Goal: Task Accomplishment & Management: Manage account settings

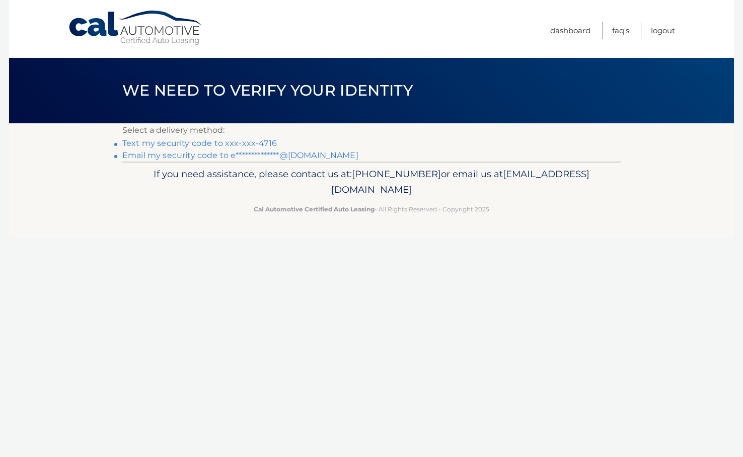
click at [248, 146] on link "Text my security code to xxx-xxx-4716" at bounding box center [199, 143] width 154 height 10
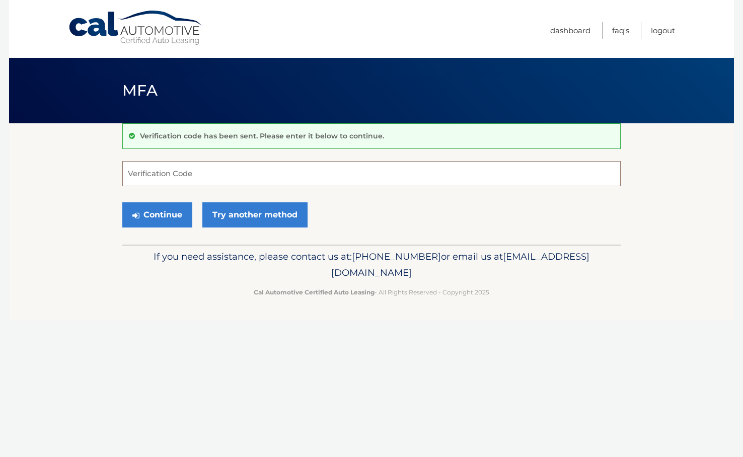
click at [302, 178] on input "Verification Code" at bounding box center [371, 173] width 498 height 25
type input "968270"
click at [178, 211] on button "Continue" at bounding box center [157, 214] width 70 height 25
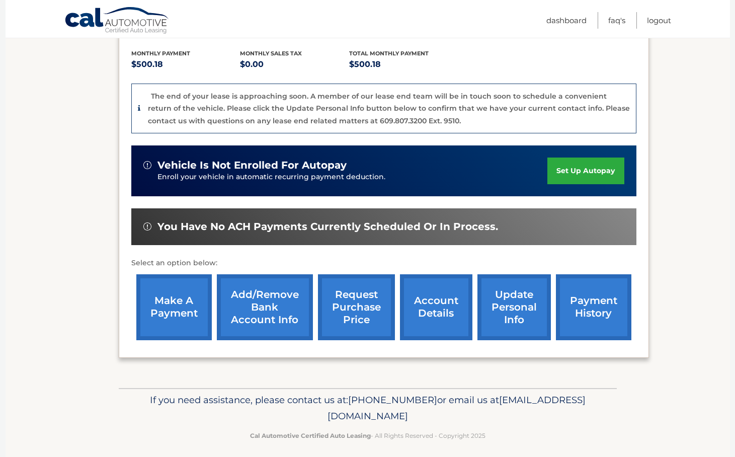
scroll to position [215, 0]
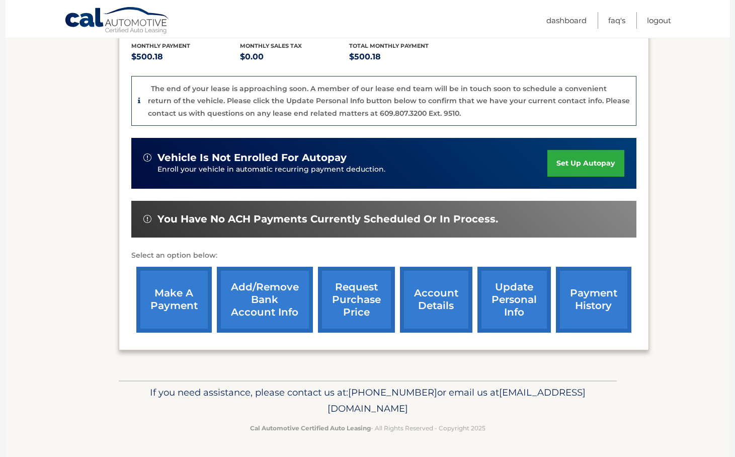
click at [341, 295] on link "request purchase price" at bounding box center [356, 300] width 77 height 66
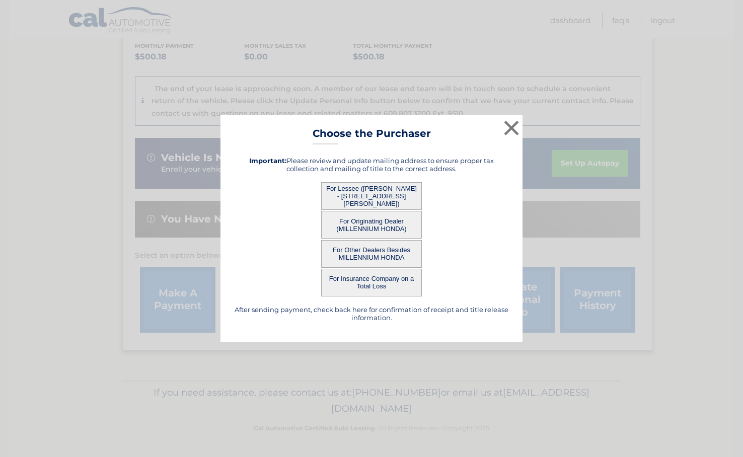
click at [392, 188] on button "For Lessee ([PERSON_NAME] - [STREET_ADDRESS][PERSON_NAME])" at bounding box center [371, 196] width 101 height 28
click at [370, 199] on button "For Lessee ([PERSON_NAME] - [STREET_ADDRESS][PERSON_NAME])" at bounding box center [371, 196] width 101 height 28
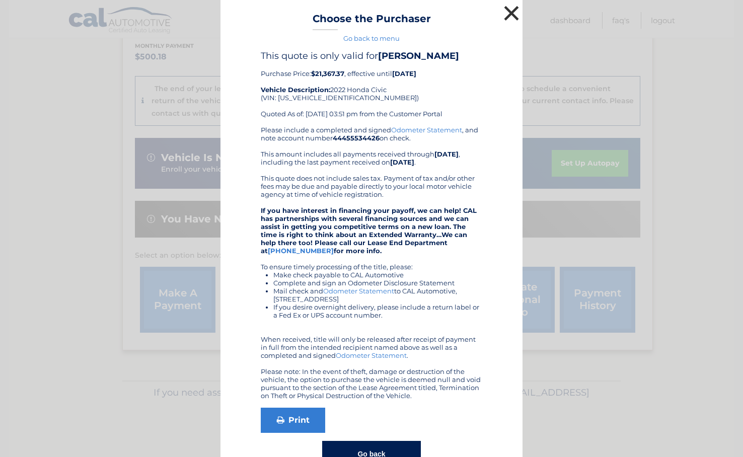
click at [508, 15] on button "×" at bounding box center [511, 13] width 20 height 20
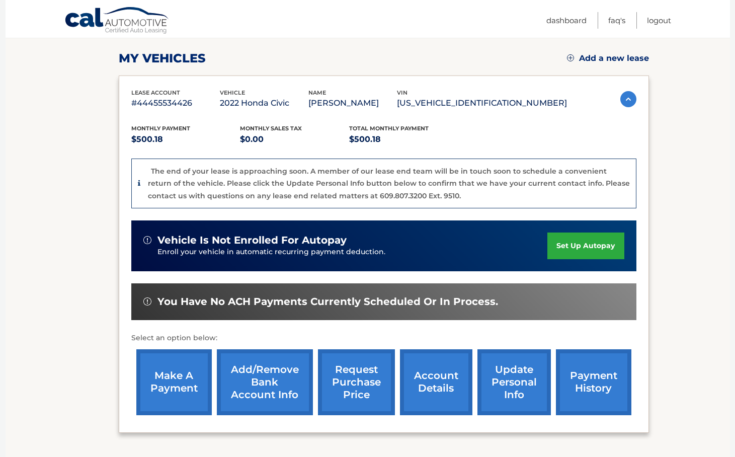
scroll to position [115, 0]
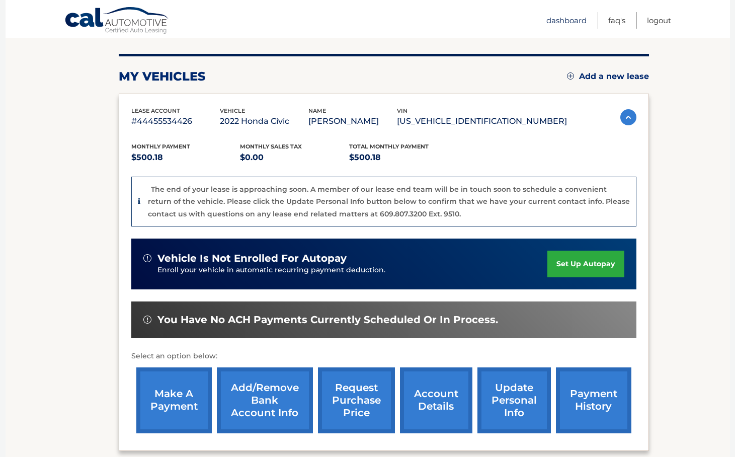
click at [559, 16] on link "Dashboard" at bounding box center [566, 20] width 40 height 17
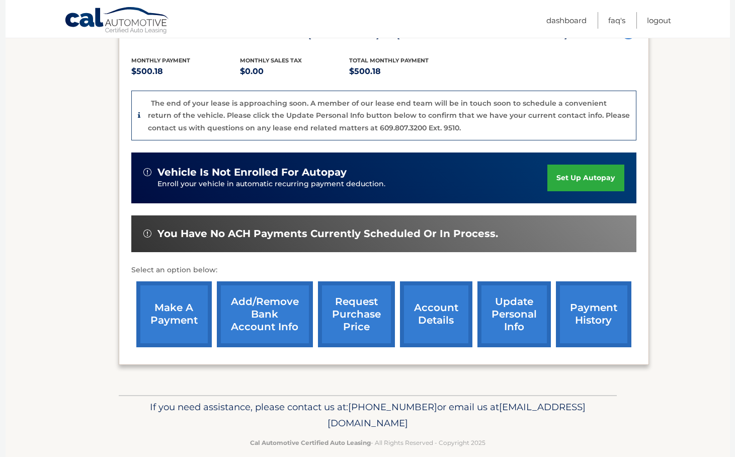
scroll to position [201, 0]
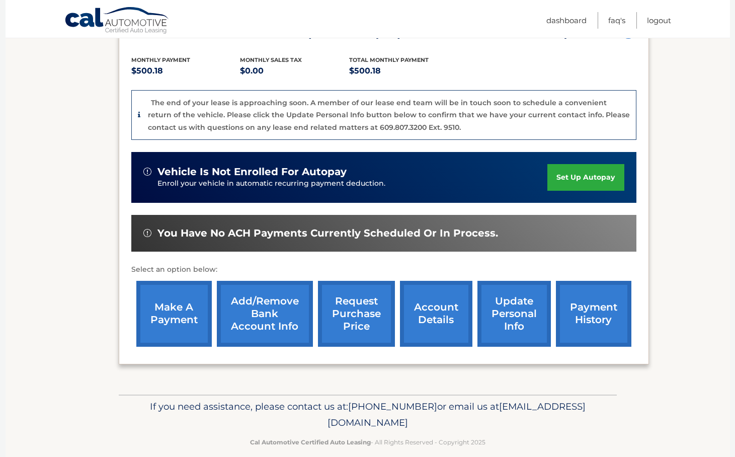
click at [442, 307] on link "account details" at bounding box center [436, 314] width 72 height 66
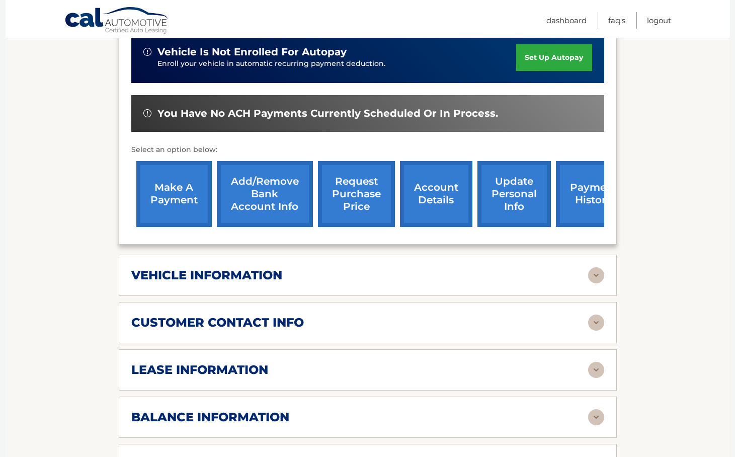
scroll to position [302, 0]
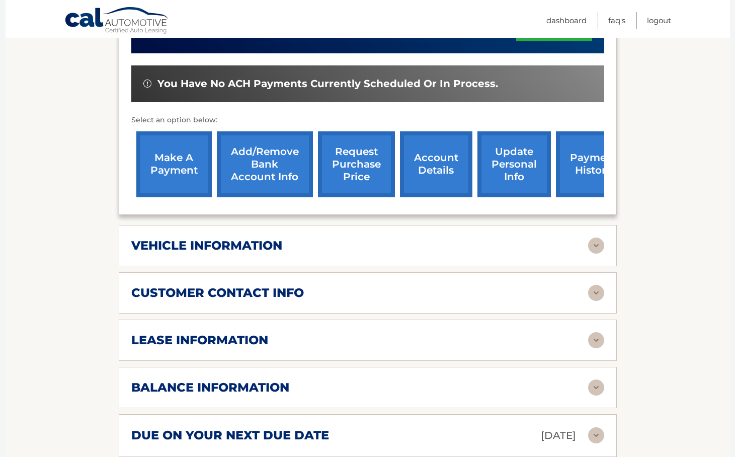
click at [247, 341] on h2 "lease information" at bounding box center [199, 340] width 137 height 15
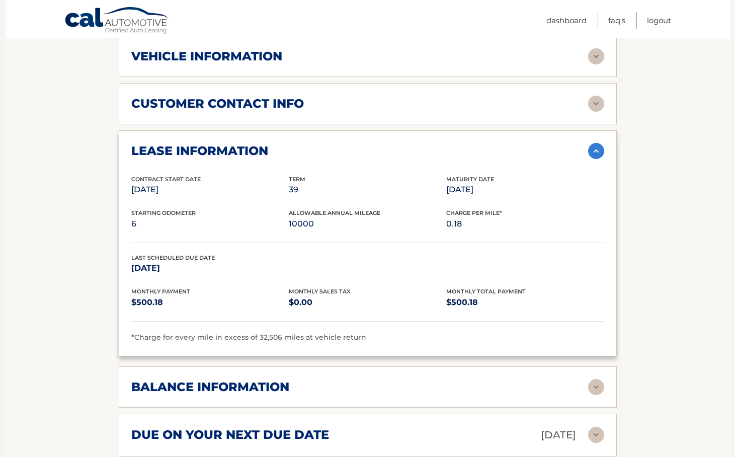
scroll to position [503, 0]
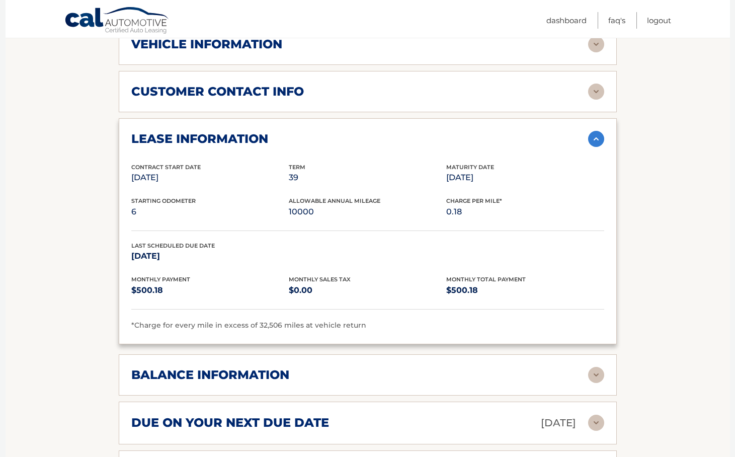
click at [71, 265] on section "Account Details | #44455534426 Back to Dashboard Manage Your Lease lease accoun…" at bounding box center [368, 164] width 724 height 1088
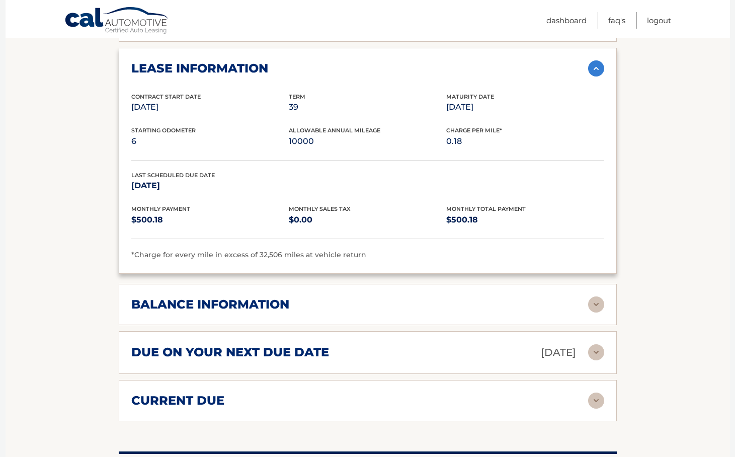
scroll to position [604, 0]
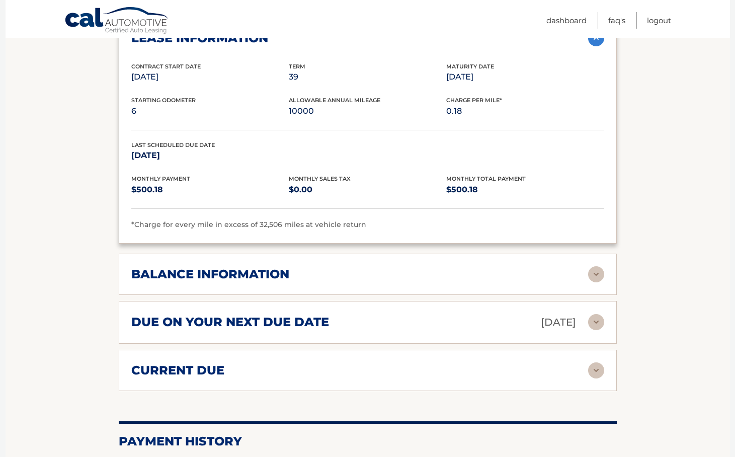
click at [212, 280] on h2 "balance information" at bounding box center [210, 274] width 158 height 15
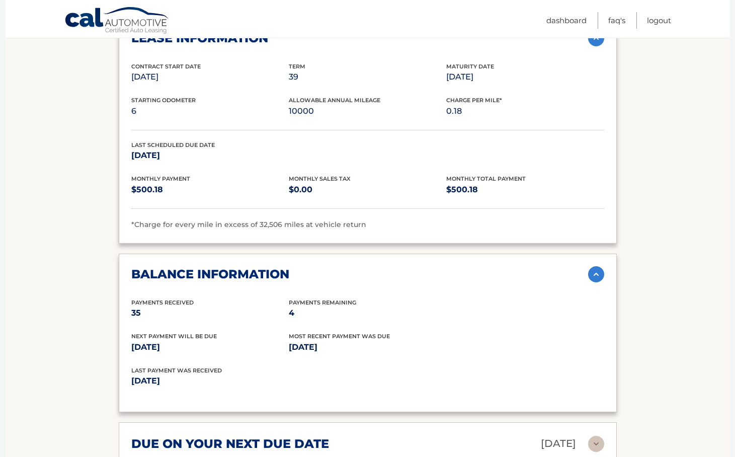
click at [78, 265] on section "Account Details | #44455534426 Back to Dashboard Manage Your Lease lease accoun…" at bounding box center [368, 124] width 724 height 1209
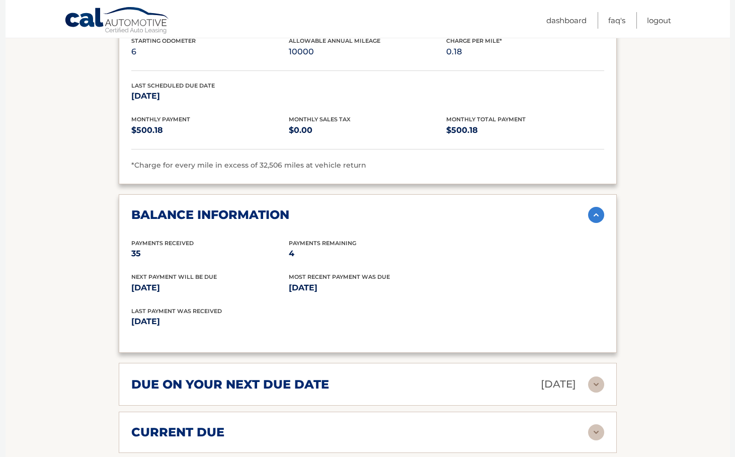
scroll to position [755, 0]
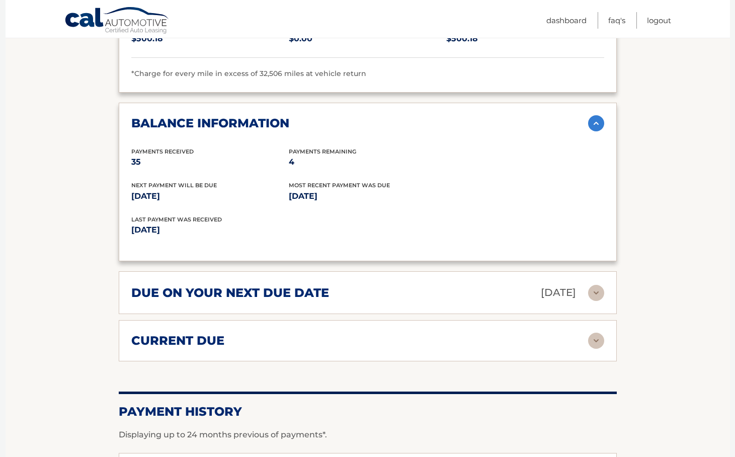
click at [136, 278] on div "due on your next due date Sep 01, 2025 Late Charges $0.00 Miscellaneous Charges…" at bounding box center [368, 292] width 498 height 43
click at [144, 289] on h2 "due on your next due date" at bounding box center [230, 292] width 198 height 15
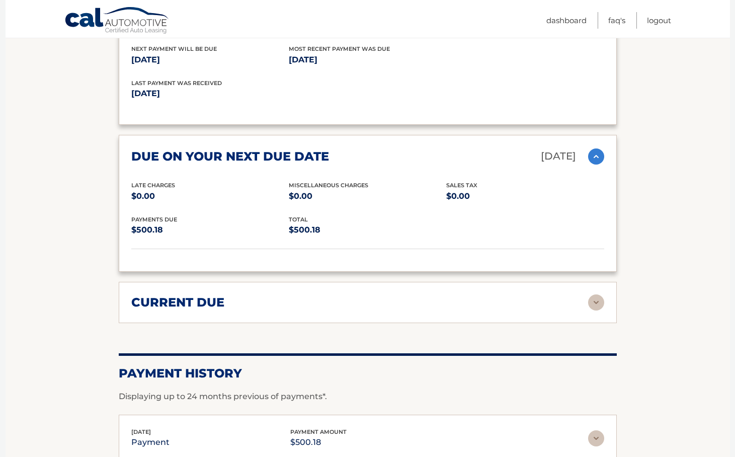
scroll to position [906, 0]
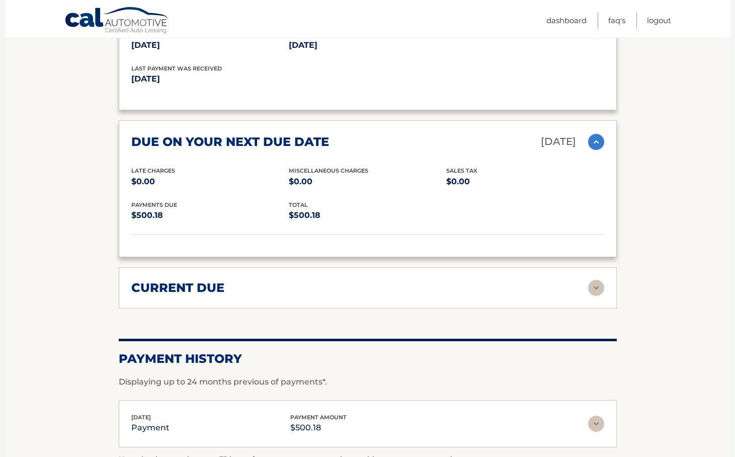
click at [158, 297] on div "current due Late Charges $0.00 Miscelleneous Charges* $0.00 Sales Tax $0.00 pay…" at bounding box center [368, 287] width 498 height 41
click at [156, 285] on h2 "current due" at bounding box center [177, 287] width 93 height 15
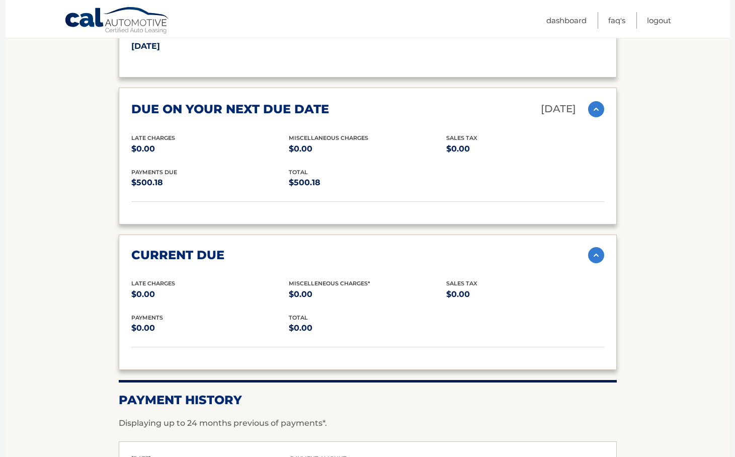
scroll to position [1107, 0]
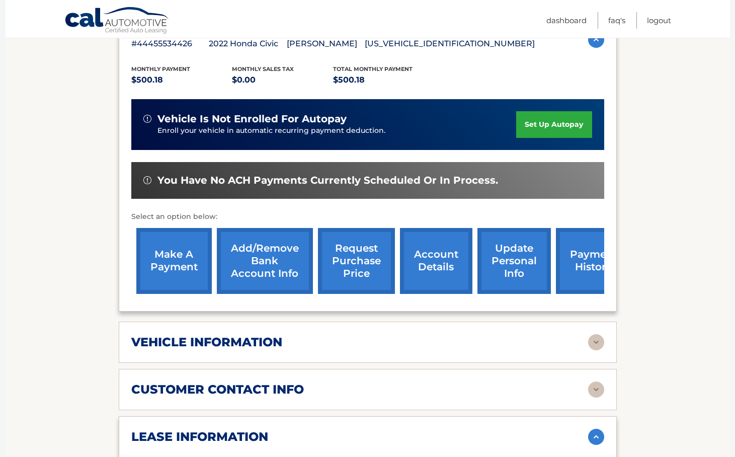
scroll to position [201, 0]
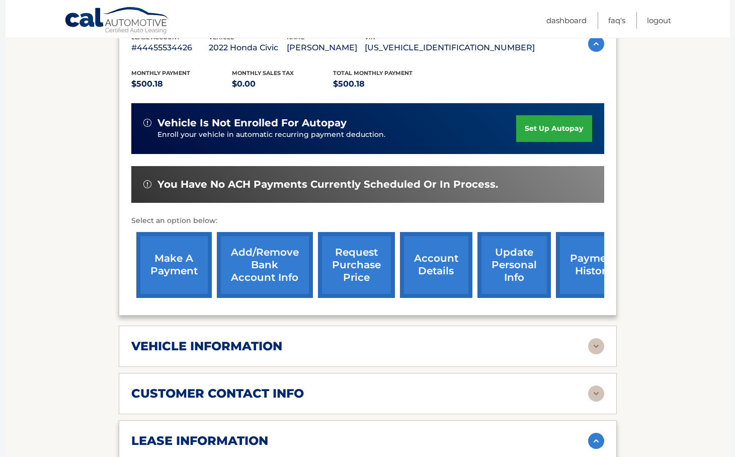
click at [576, 276] on link "payment history" at bounding box center [593, 265] width 75 height 66
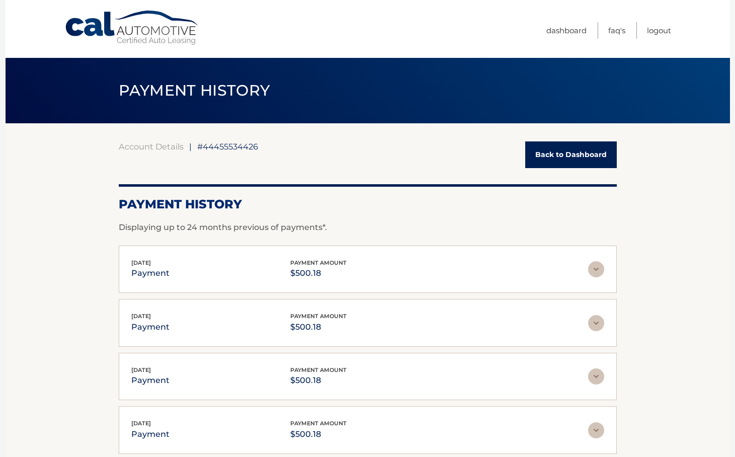
click at [577, 151] on link "Back to Dashboard" at bounding box center [571, 154] width 92 height 27
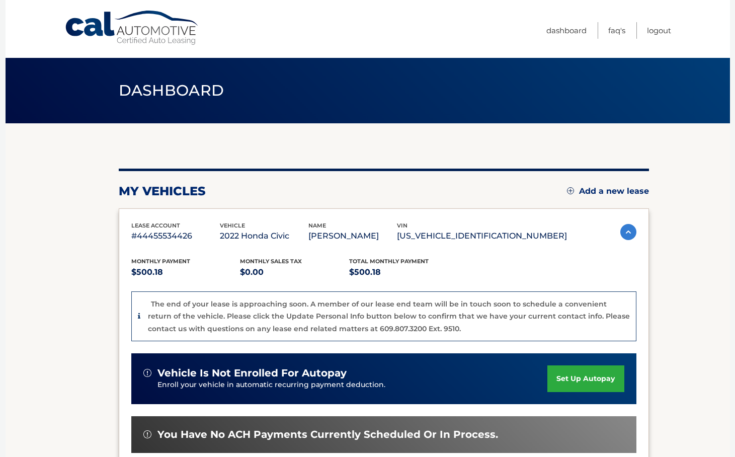
scroll to position [201, 0]
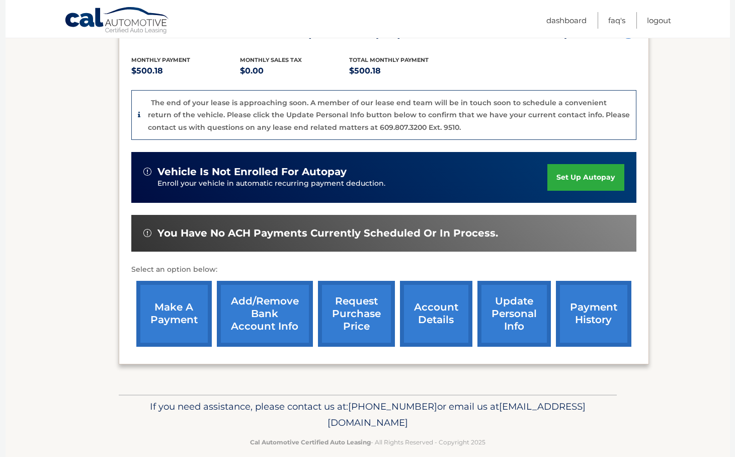
click at [170, 310] on link "make a payment" at bounding box center [173, 314] width 75 height 66
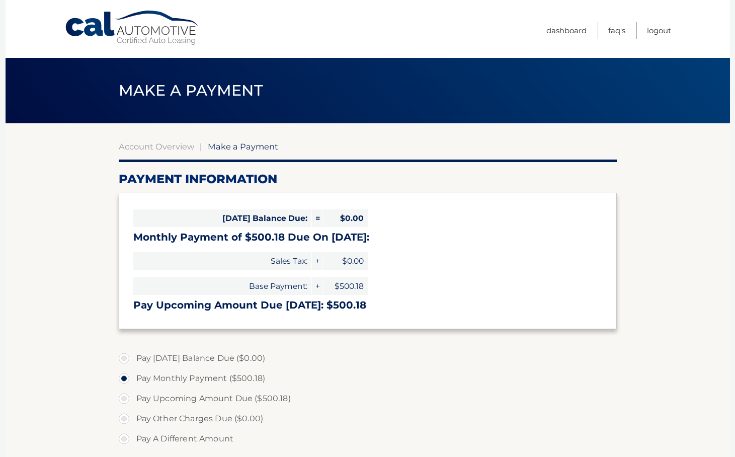
select select "ZjJlOTc1MTUtZTU2ZC00ZWE4LTgxM2ItMTY3ZWYyMTc4Zjc0"
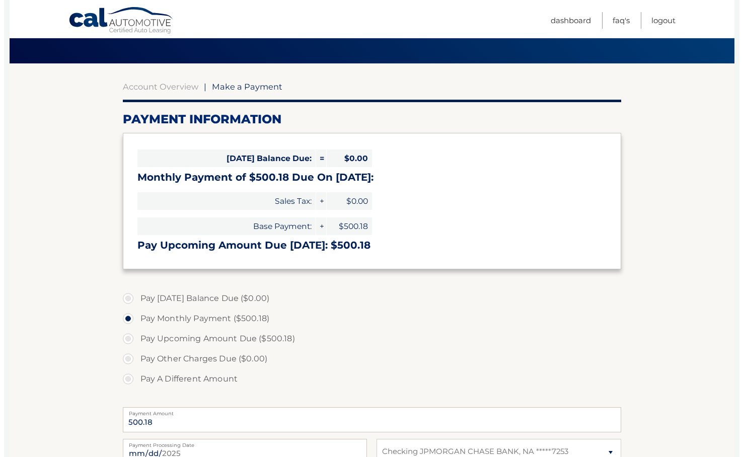
scroll to position [201, 0]
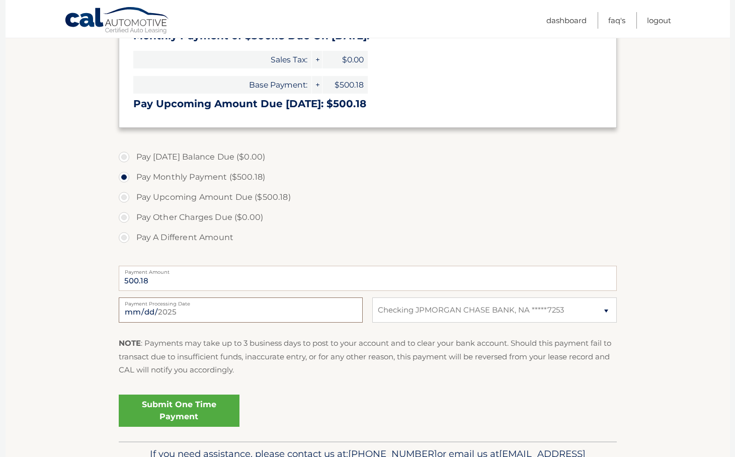
click at [188, 313] on input "[DATE]" at bounding box center [241, 309] width 244 height 25
type input "[DATE]"
click at [174, 415] on link "Submit One Time Payment" at bounding box center [179, 410] width 121 height 32
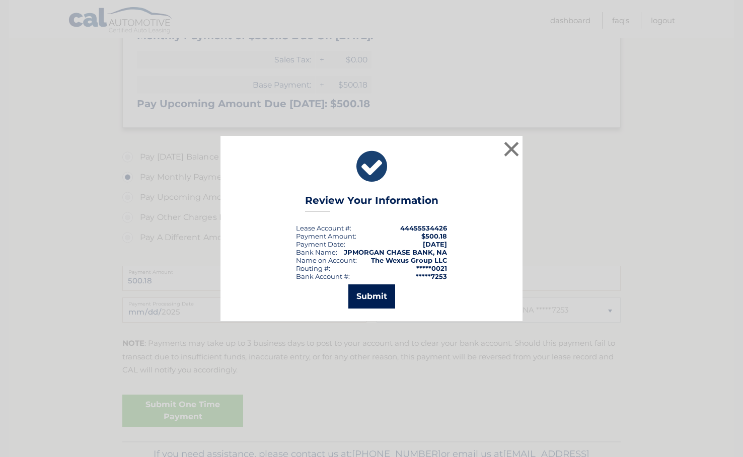
click at [373, 299] on button "Submit" at bounding box center [371, 296] width 47 height 24
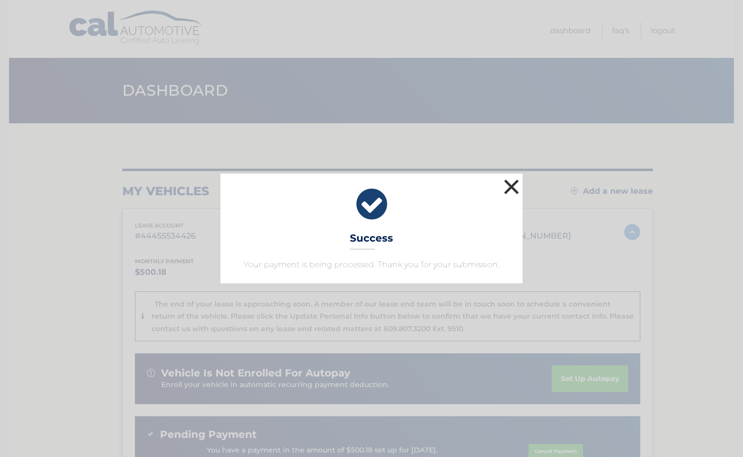
click at [509, 186] on button "×" at bounding box center [511, 187] width 20 height 20
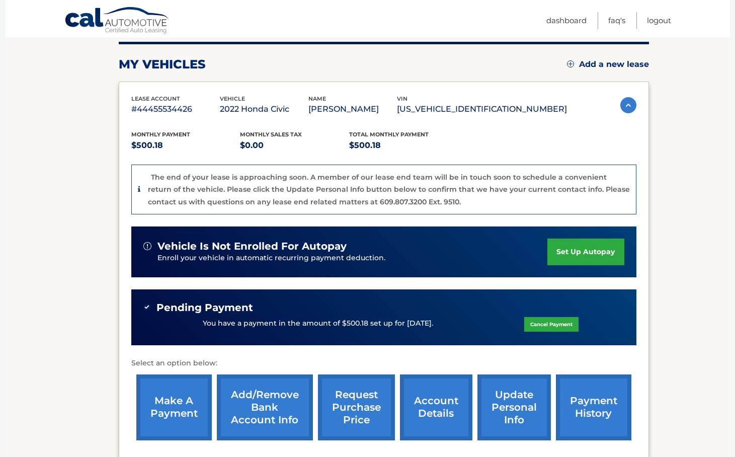
scroll to position [201, 0]
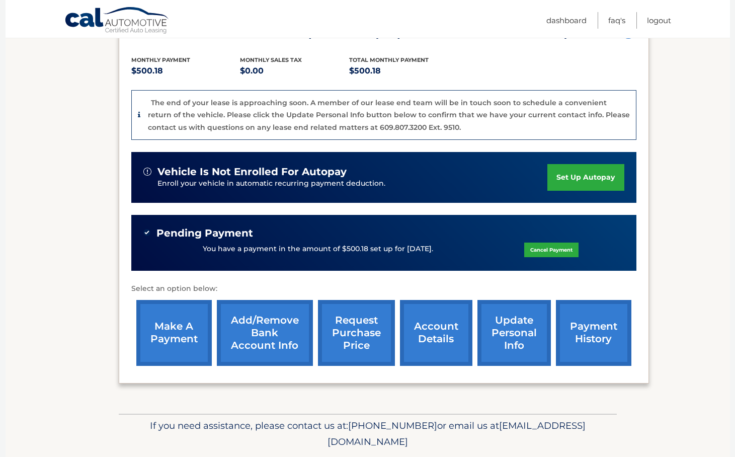
click at [272, 321] on link "Add/Remove bank account info" at bounding box center [265, 333] width 96 height 66
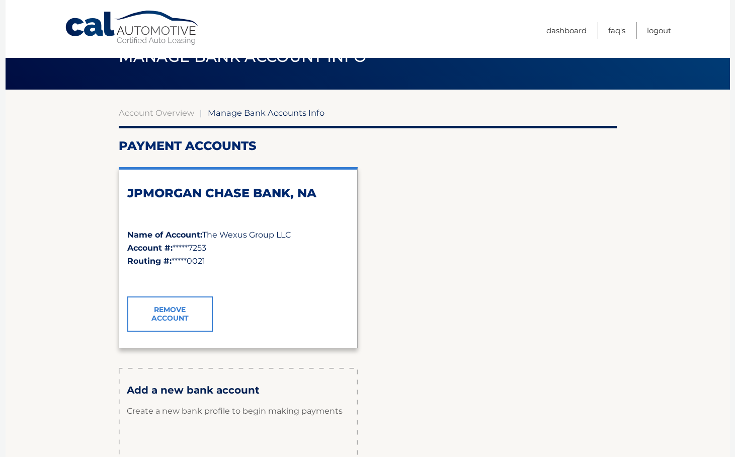
scroll to position [31, 0]
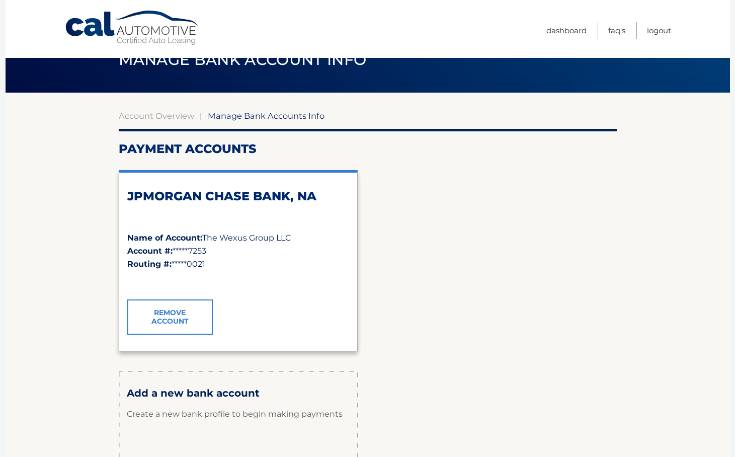
click at [260, 111] on span "Manage Bank Accounts Info" at bounding box center [266, 116] width 117 height 10
click at [259, 117] on span "Manage Bank Accounts Info" at bounding box center [266, 116] width 117 height 10
click at [179, 116] on link "Account Overview" at bounding box center [156, 116] width 75 height 10
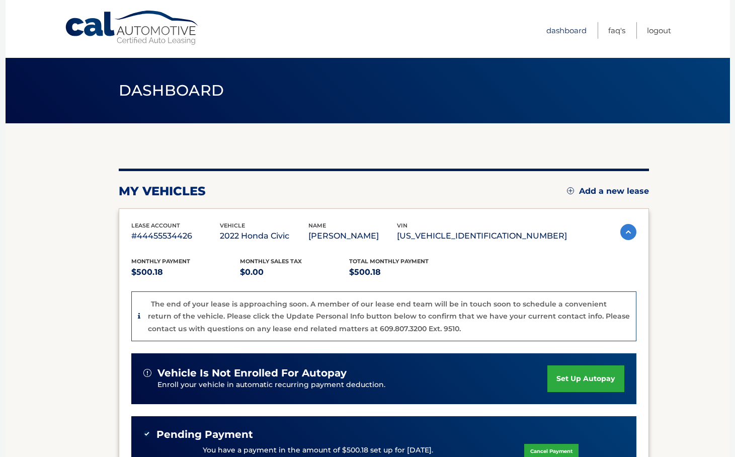
click at [572, 30] on link "Dashboard" at bounding box center [566, 30] width 40 height 17
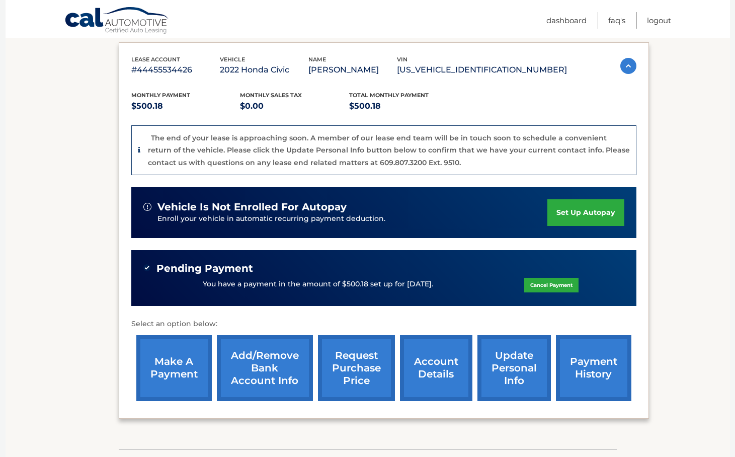
scroll to position [201, 0]
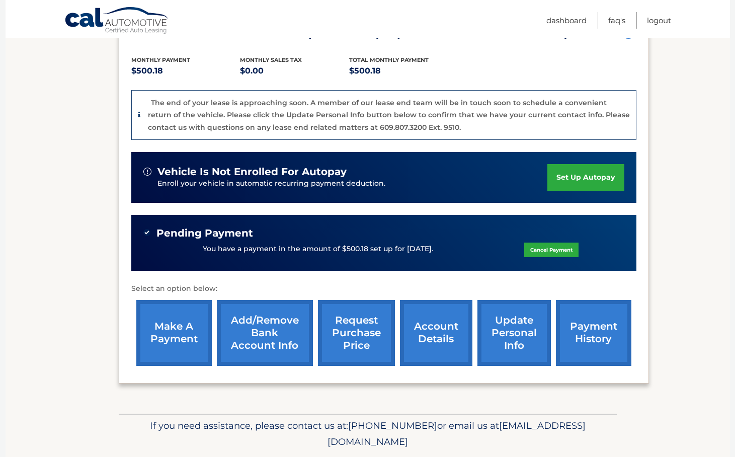
click at [50, 161] on section "my vehicles Add a new lease lease account #44455534426 vehicle 2022 Honda Civic…" at bounding box center [368, 168] width 724 height 492
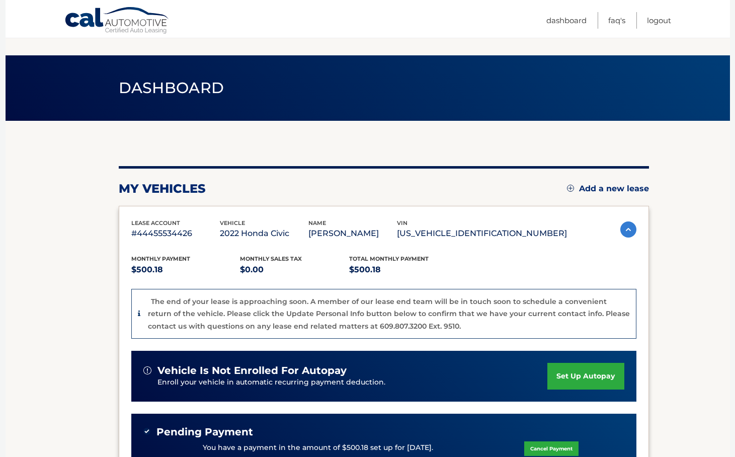
scroll to position [0, 0]
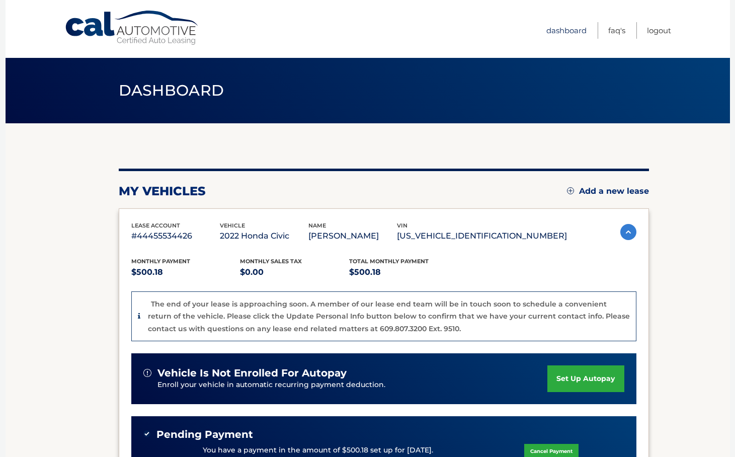
click at [579, 31] on link "Dashboard" at bounding box center [566, 30] width 40 height 17
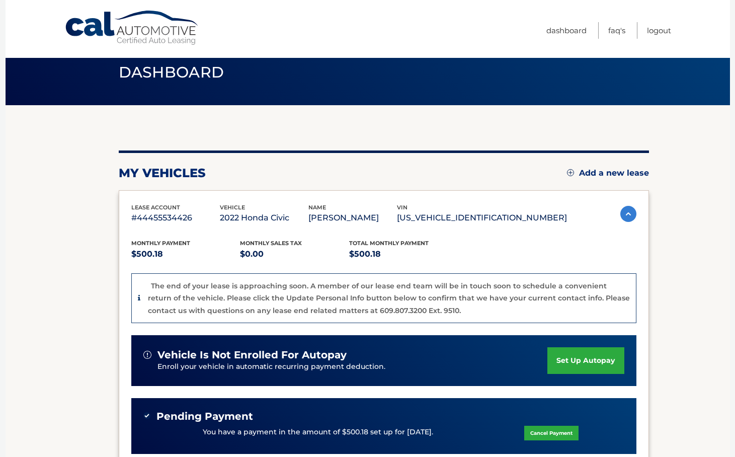
scroll to position [234, 0]
